Goal: Communication & Community: Answer question/provide support

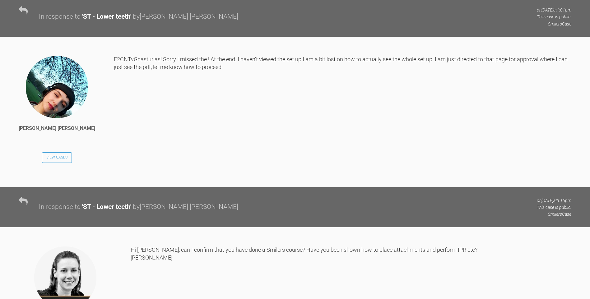
scroll to position [5456, 0]
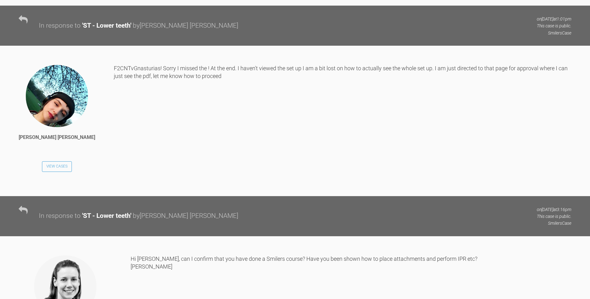
drag, startPoint x: 518, startPoint y: 16, endPoint x: 554, endPoint y: 16, distance: 35.4
copy div "[PERSON_NAME]"
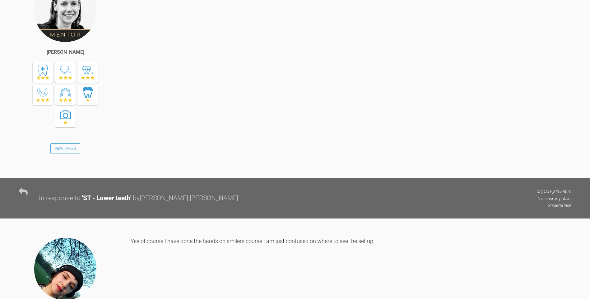
scroll to position [5735, 0]
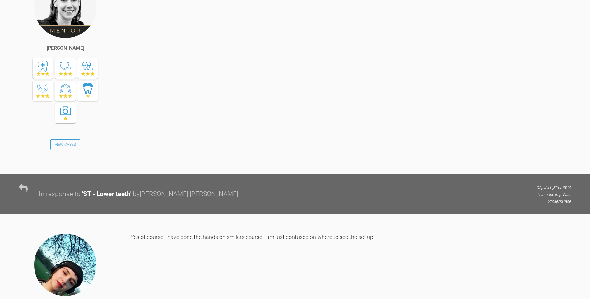
drag, startPoint x: 101, startPoint y: 184, endPoint x: 148, endPoint y: 184, distance: 46.9
copy div "F2CNTvGnasturias!"
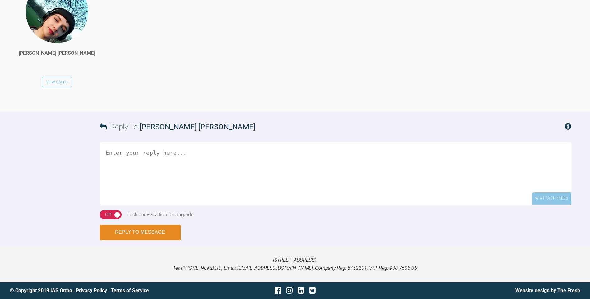
scroll to position [7282, 0]
click at [239, 170] on textarea at bounding box center [335, 173] width 472 height 62
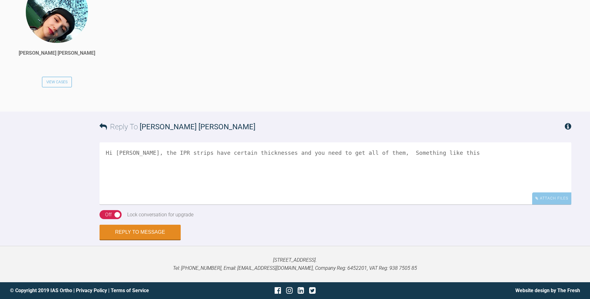
paste textarea "[URL][DOMAIN_NAME]"
click at [426, 183] on textarea "Hi [PERSON_NAME], the IPR strips have certain thicknesses and you need to get a…" at bounding box center [335, 173] width 472 height 62
click at [360, 192] on textarea "Hi [PERSON_NAME], the IPR strips have certain thicknesses and you need to get a…" at bounding box center [335, 173] width 472 height 62
click at [358, 183] on textarea "Hi [PERSON_NAME], the IPR strips have certain thicknesses and you need to get a…" at bounding box center [335, 173] width 472 height 62
click at [302, 205] on textarea "Hi [PERSON_NAME], the IPR strips have certain thicknesses and you need to get a…" at bounding box center [335, 173] width 472 height 62
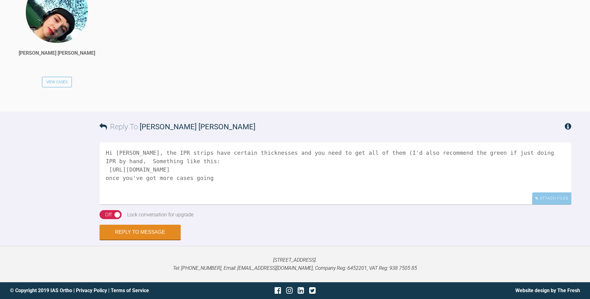
click at [530, 184] on textarea "Hi [PERSON_NAME], the IPR strips have certain thicknesses and you need to get a…" at bounding box center [335, 173] width 472 height 62
click at [217, 205] on textarea "Hi [PERSON_NAME], the IPR strips have certain thicknesses and you need to get a…" at bounding box center [335, 173] width 472 height 62
paste textarea "[URL][DOMAIN_NAME]"
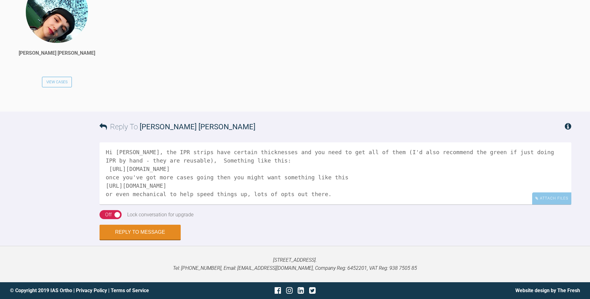
scroll to position [11, 0]
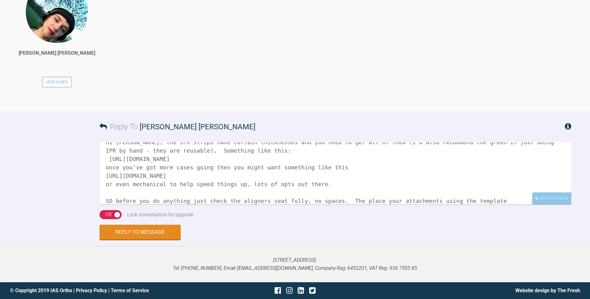
click at [478, 205] on textarea "Hi [PERSON_NAME], the IPR strips have certain thicknesses and you need to get a…" at bounding box center [335, 173] width 472 height 62
click at [342, 205] on textarea "Hi [PERSON_NAME], the IPR strips have certain thicknesses and you need to get a…" at bounding box center [335, 173] width 472 height 62
click at [485, 205] on textarea "Hi [PERSON_NAME], the IPR strips have certain thicknesses and you need to get a…" at bounding box center [335, 173] width 472 height 62
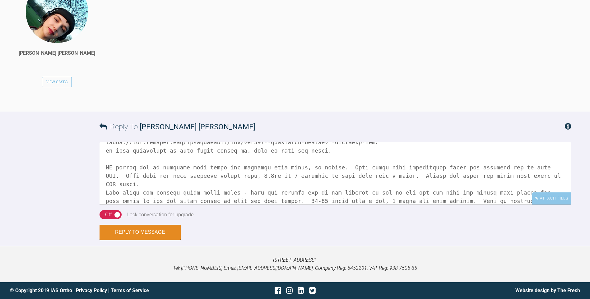
scroll to position [53, 0]
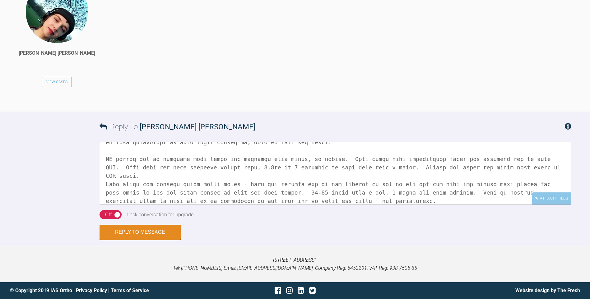
click at [330, 205] on textarea at bounding box center [335, 173] width 472 height 62
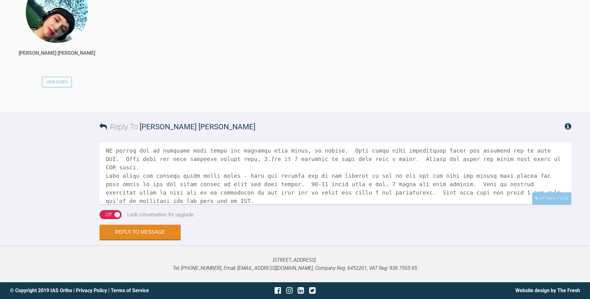
click at [359, 205] on textarea at bounding box center [335, 173] width 472 height 62
click at [441, 205] on textarea at bounding box center [335, 173] width 472 height 62
click at [419, 205] on textarea at bounding box center [335, 173] width 472 height 62
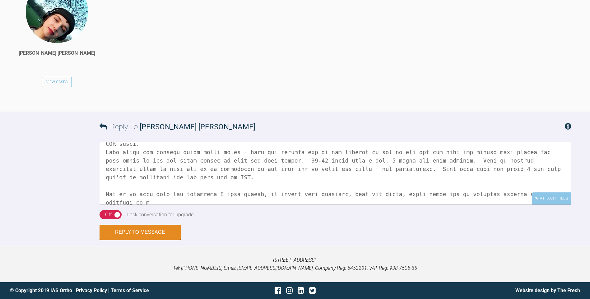
click at [550, 205] on textarea at bounding box center [335, 173] width 472 height 62
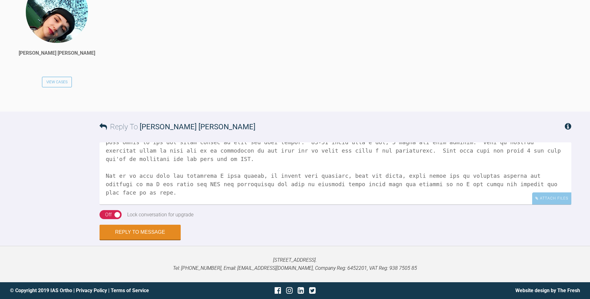
scroll to position [7282, 0]
type textarea "Hi [PERSON_NAME], the IPR strips have certain thicknesses and you need to get a…"
click at [105, 215] on div "On Off" at bounding box center [110, 214] width 22 height 9
click at [132, 230] on button "Reply to Message" at bounding box center [139, 232] width 81 height 15
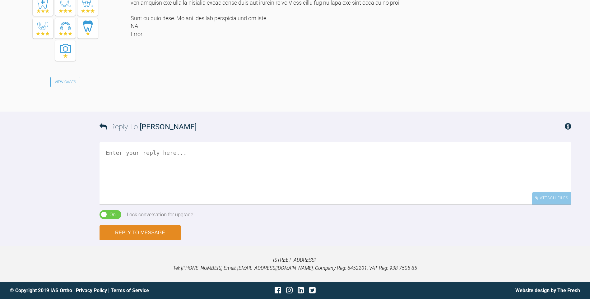
scroll to position [7510, 0]
